Goal: Information Seeking & Learning: Understand process/instructions

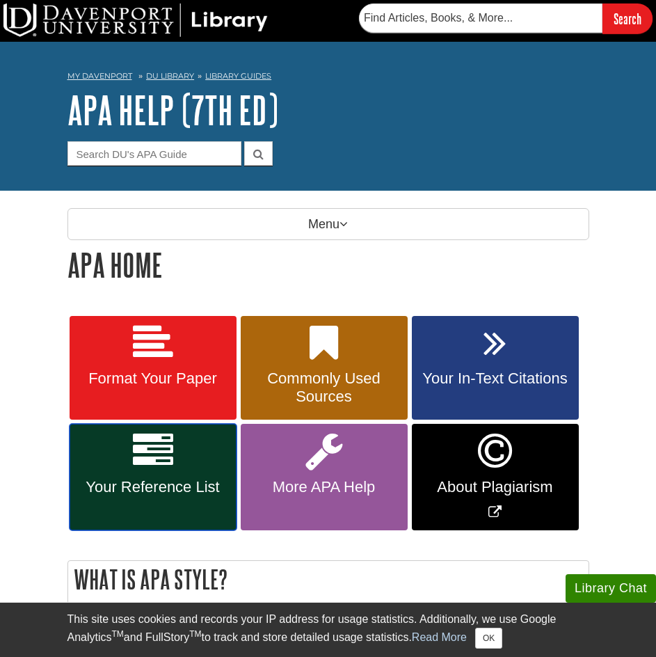
click at [147, 479] on span "Your Reference List" at bounding box center [153, 487] width 146 height 18
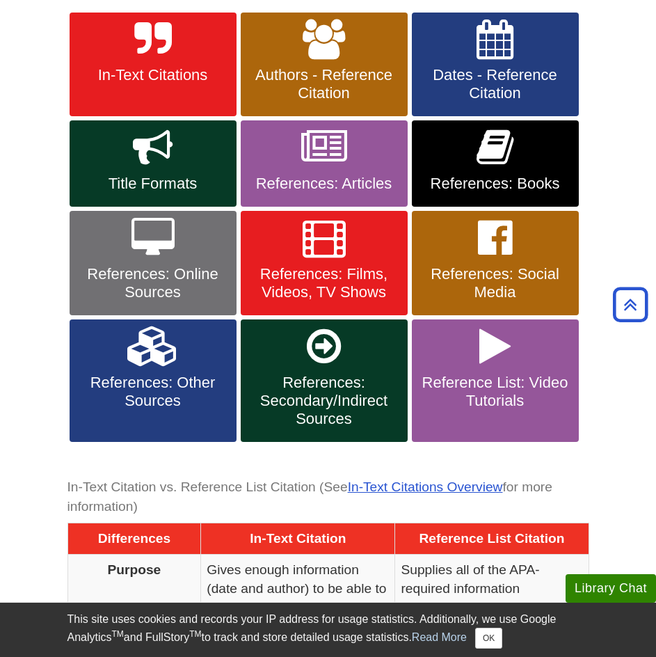
scroll to position [278, 0]
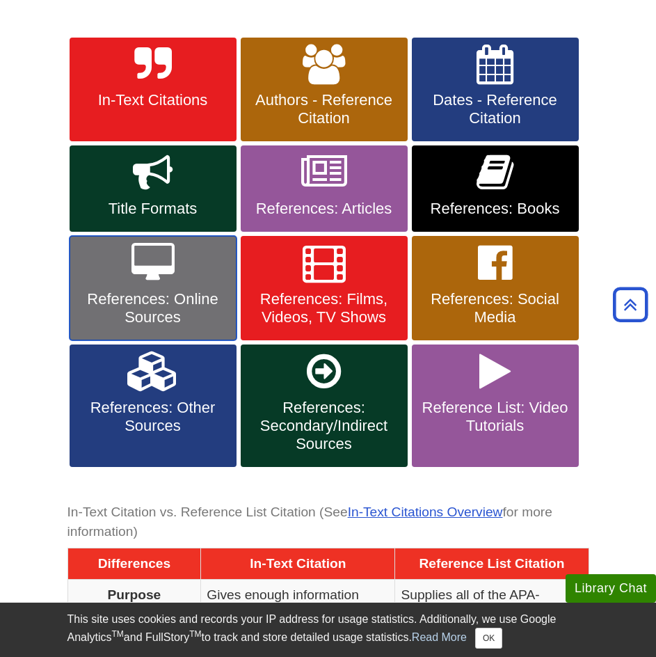
click at [180, 312] on span "References: Online Sources" at bounding box center [153, 308] width 146 height 36
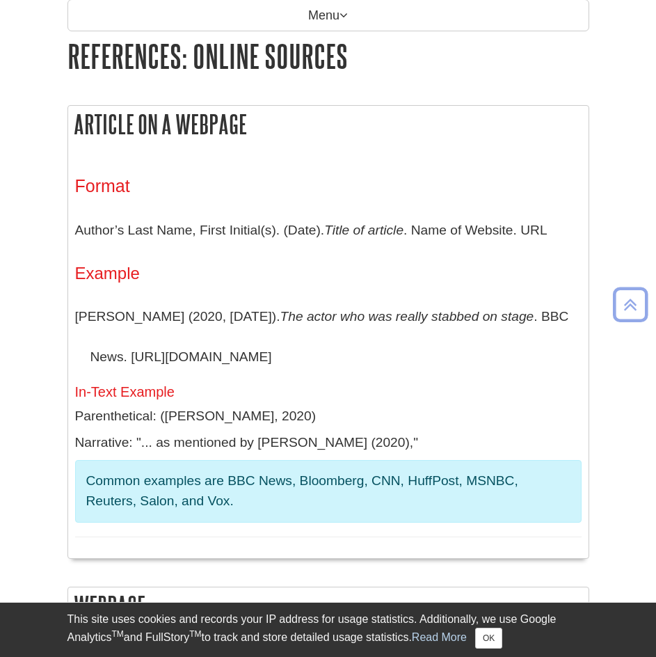
scroll to position [70, 0]
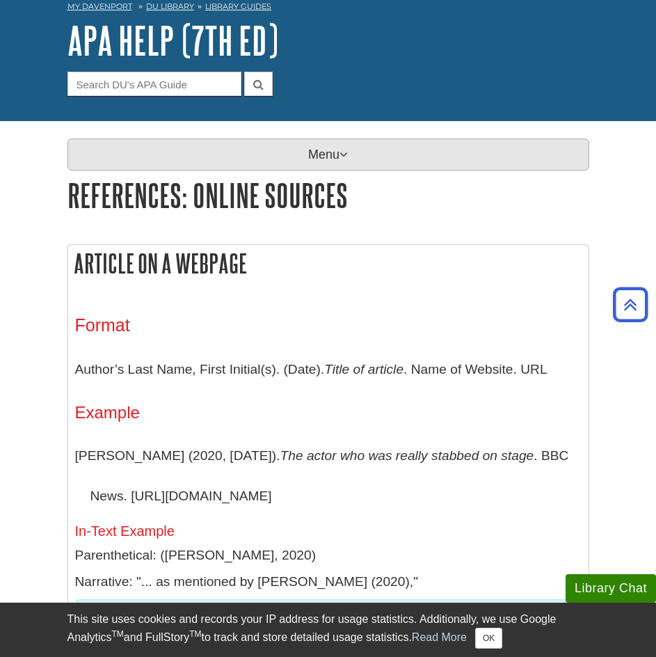
click at [277, 157] on p "Menu" at bounding box center [328, 154] width 522 height 32
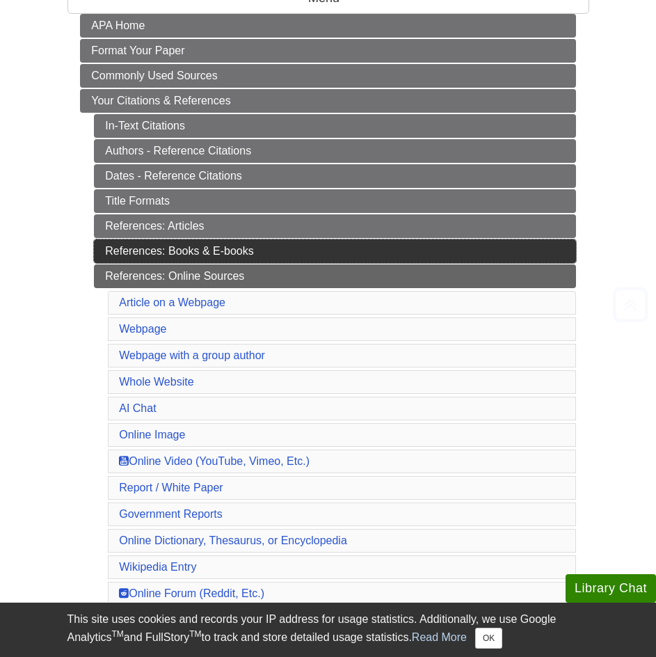
scroll to position [278, 0]
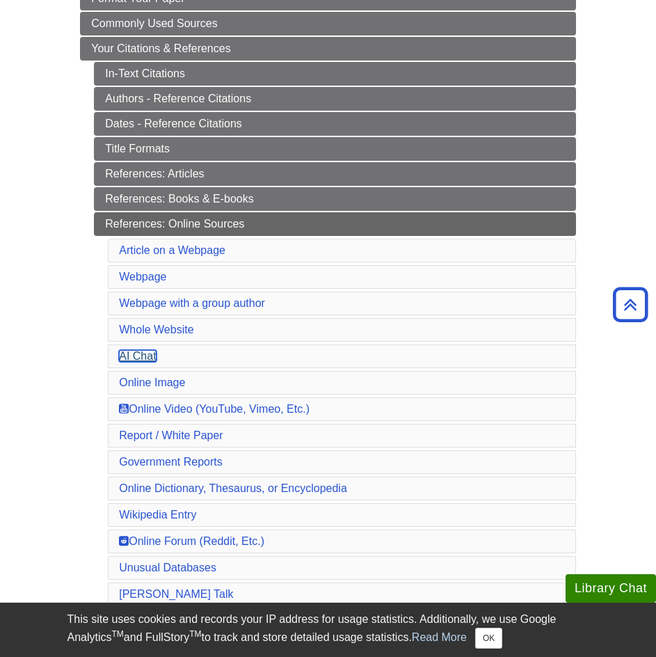
click at [127, 351] on link "AI Chat" at bounding box center [137, 356] width 37 height 12
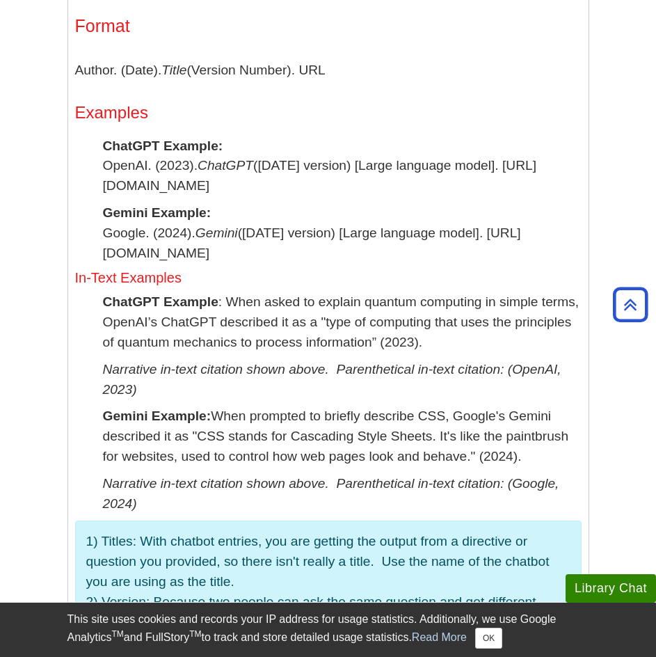
scroll to position [3281, 0]
